Goal: Find specific page/section: Find specific page/section

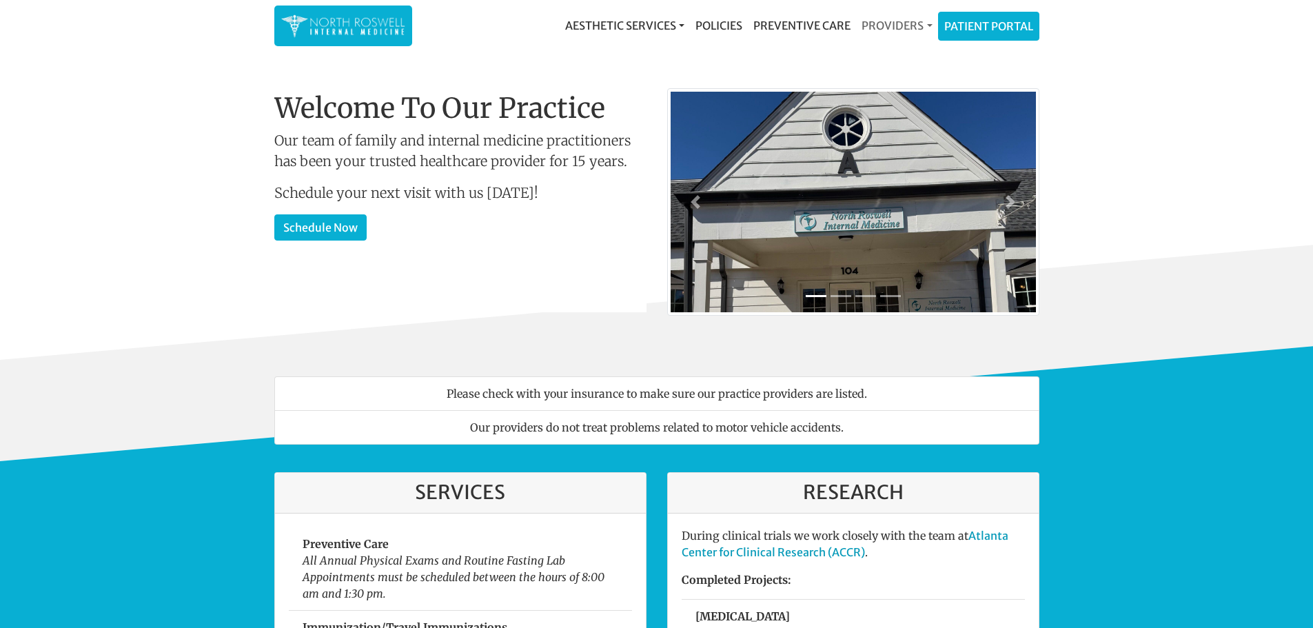
click at [864, 22] on link "Providers" at bounding box center [896, 26] width 81 height 28
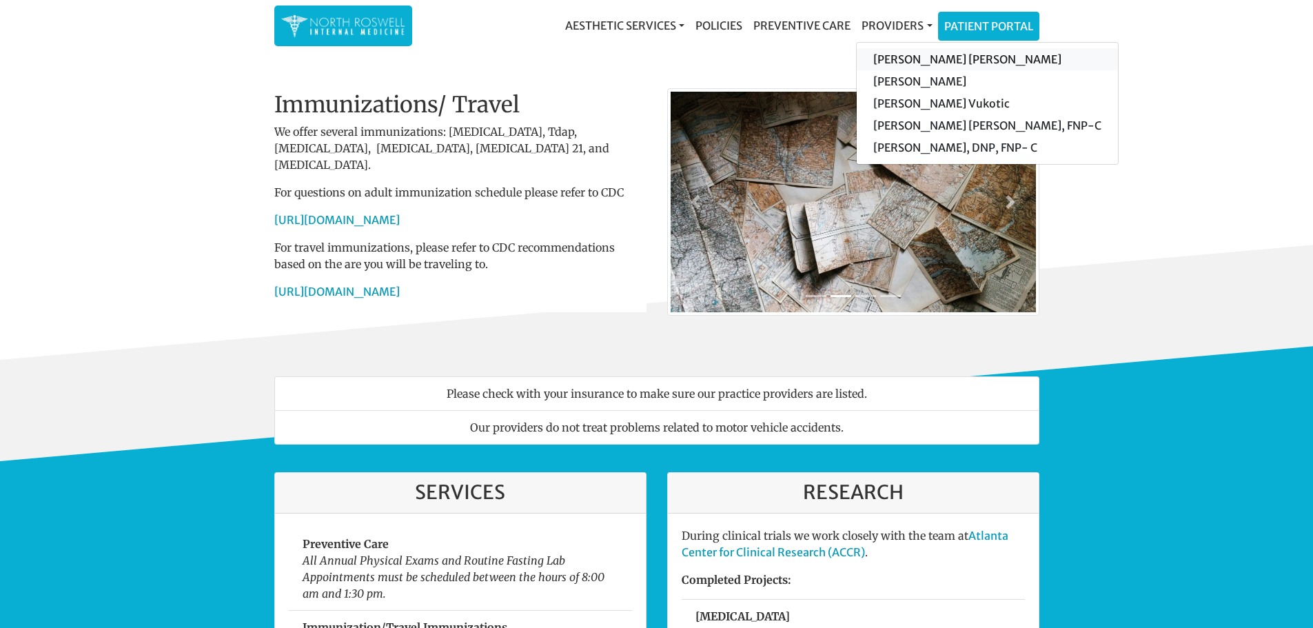
click at [930, 65] on link "[PERSON_NAME] [PERSON_NAME]" at bounding box center [987, 59] width 261 height 22
